Goal: Check status

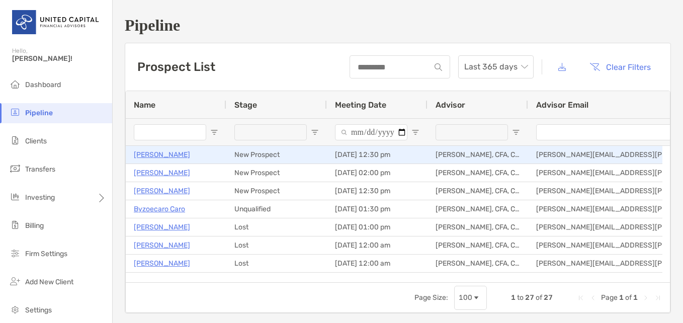
click at [173, 153] on p "[PERSON_NAME]" at bounding box center [162, 154] width 56 height 13
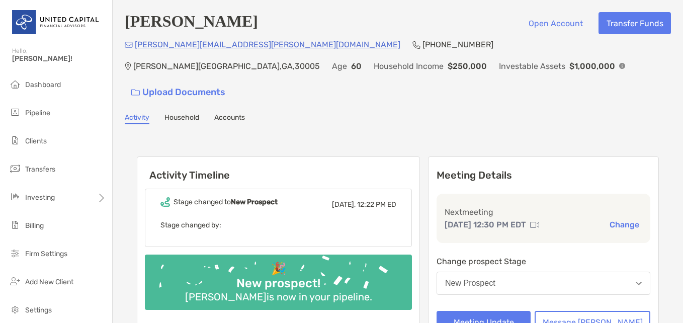
click at [142, 134] on div "Activity Timeline Stage changed to New Prospect Yesterday, 12:22 PM ED Stage ch…" at bounding box center [398, 278] width 546 height 288
